Goal: Find specific page/section: Find specific page/section

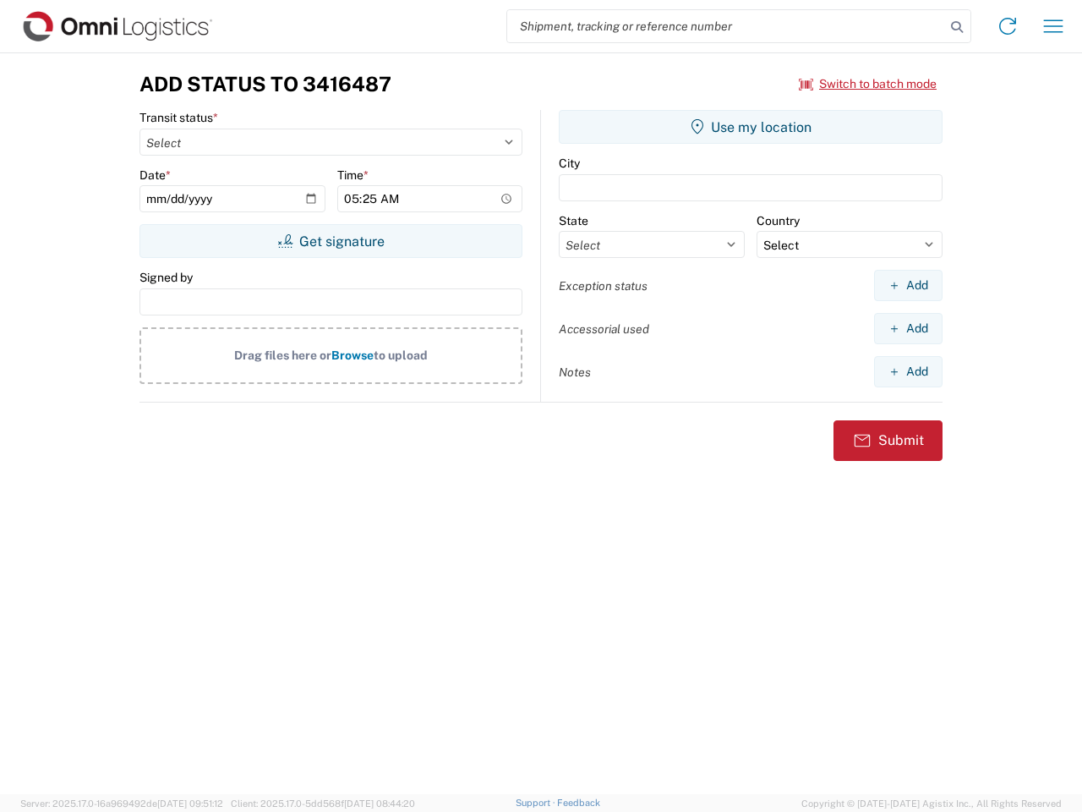
click at [726, 26] on input "search" at bounding box center [726, 26] width 438 height 32
click at [957, 27] on icon at bounding box center [957, 27] width 24 height 24
click at [1008, 26] on icon at bounding box center [1007, 26] width 27 height 27
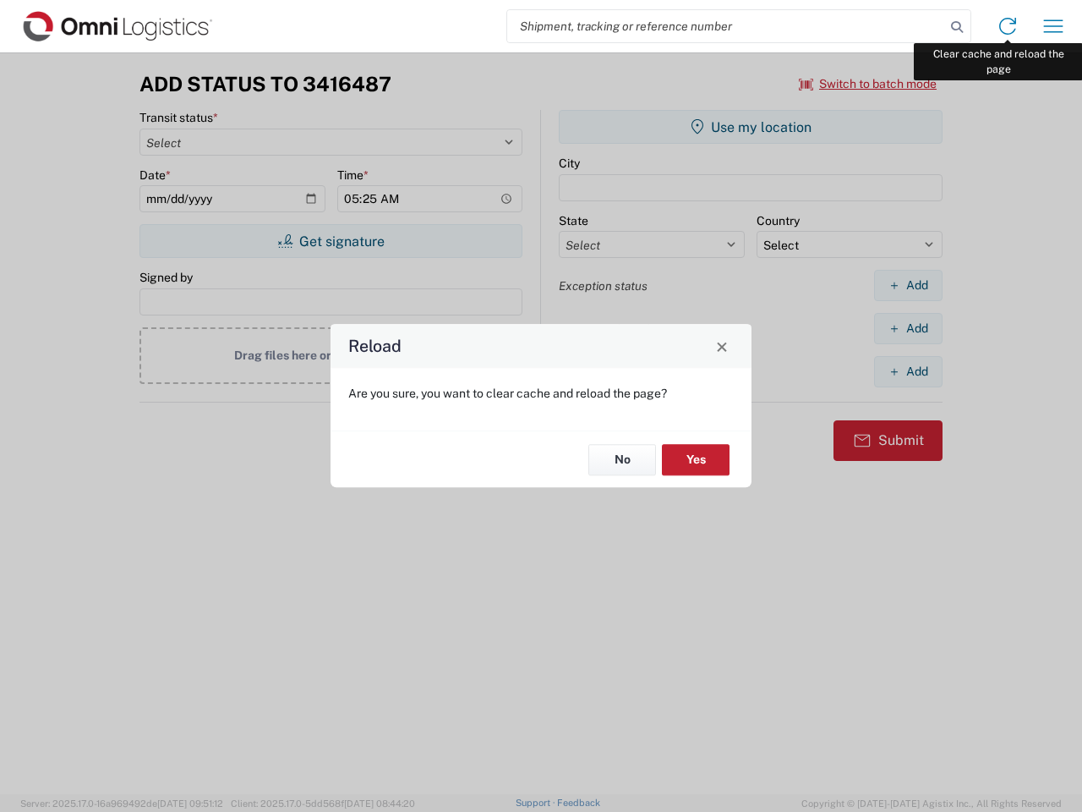
click at [1054, 26] on div "Reload Are you sure, you want to clear cache and reload the page? No Yes" at bounding box center [541, 406] width 1082 height 812
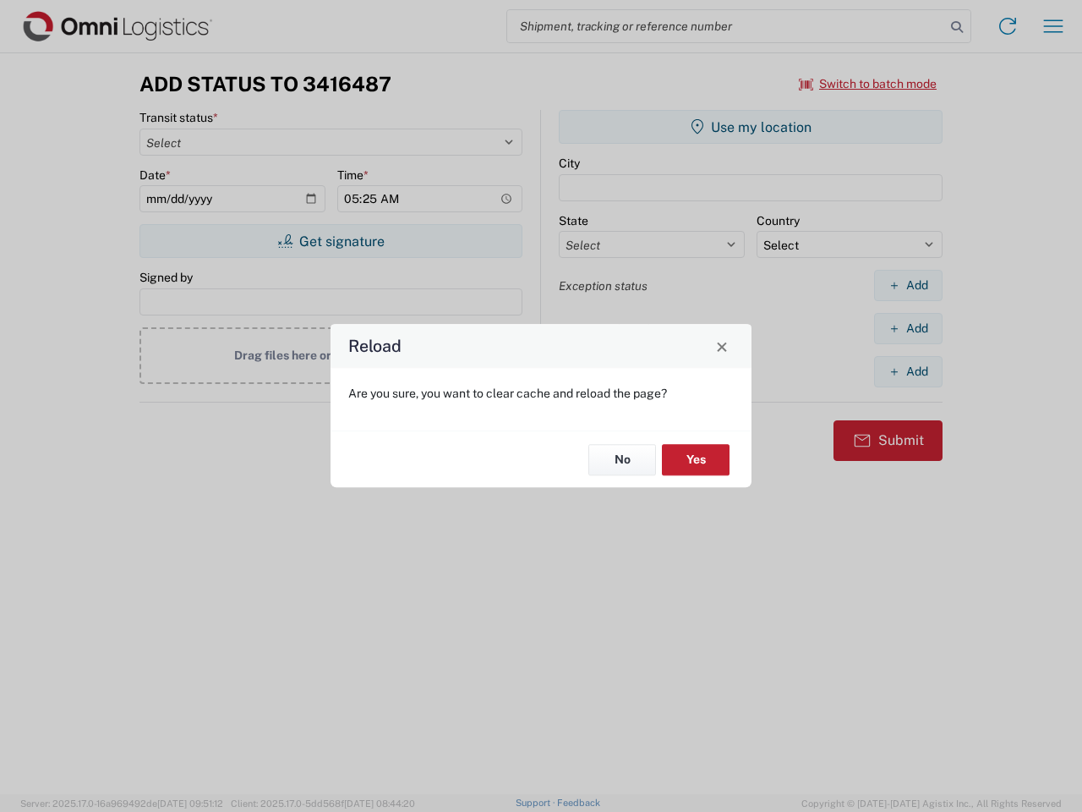
click at [868, 84] on div "Reload Are you sure, you want to clear cache and reload the page? No Yes" at bounding box center [541, 406] width 1082 height 812
click at [331, 241] on div "Reload Are you sure, you want to clear cache and reload the page? No Yes" at bounding box center [541, 406] width 1082 height 812
click at [751, 127] on div "Reload Are you sure, you want to clear cache and reload the page? No Yes" at bounding box center [541, 406] width 1082 height 812
click at [908, 285] on div "Reload Are you sure, you want to clear cache and reload the page? No Yes" at bounding box center [541, 406] width 1082 height 812
click at [908, 328] on div "Reload Are you sure, you want to clear cache and reload the page? No Yes" at bounding box center [541, 406] width 1082 height 812
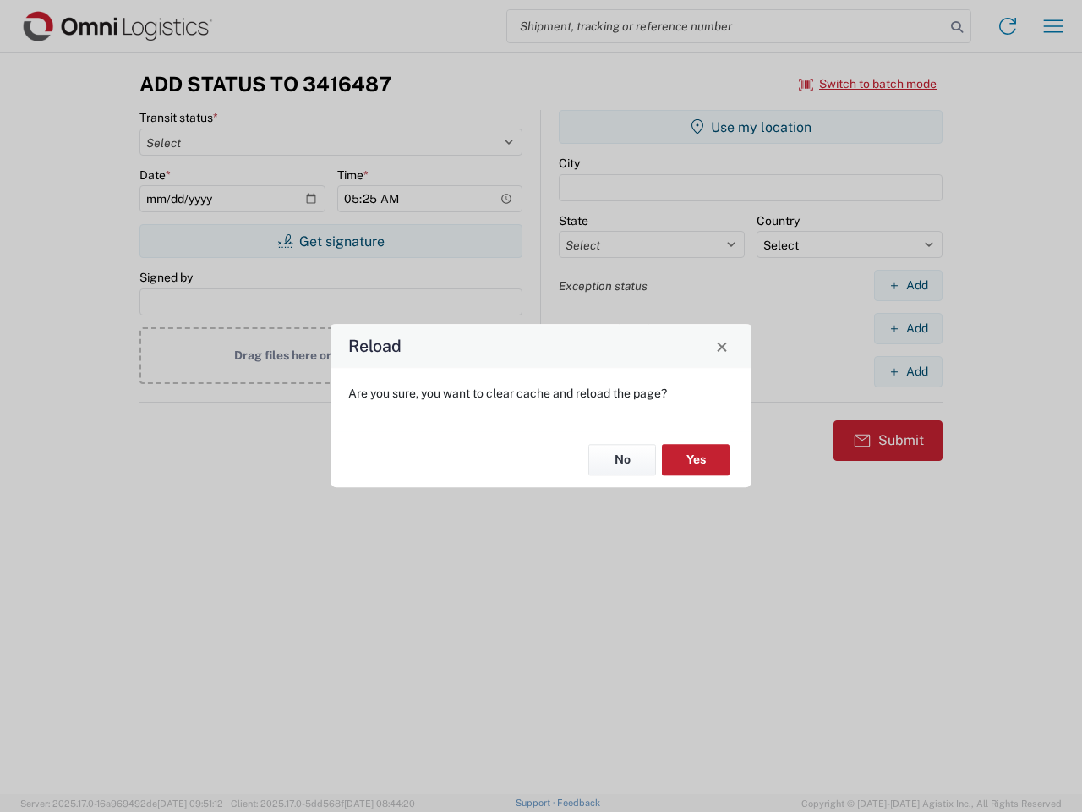
click at [908, 371] on div "Reload Are you sure, you want to clear cache and reload the page? No Yes" at bounding box center [541, 406] width 1082 height 812
